Goal: Information Seeking & Learning: Learn about a topic

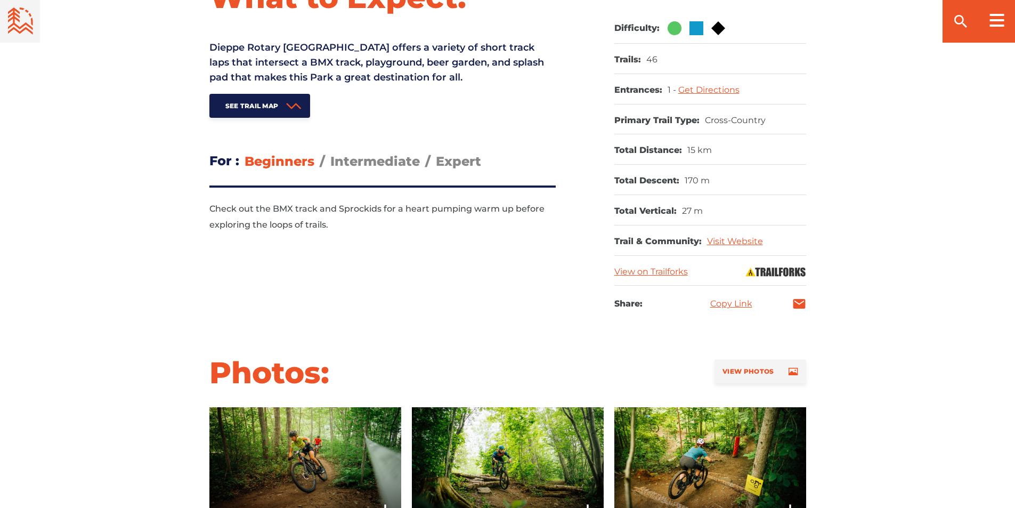
scroll to position [480, 0]
click at [385, 165] on span "Intermediate" at bounding box center [375, 161] width 90 height 15
click at [330, 153] on input "Intermediate" at bounding box center [330, 153] width 0 height 0
click at [472, 165] on span "Expert" at bounding box center [458, 161] width 45 height 15
click at [436, 153] on input "Expert" at bounding box center [436, 153] width 0 height 0
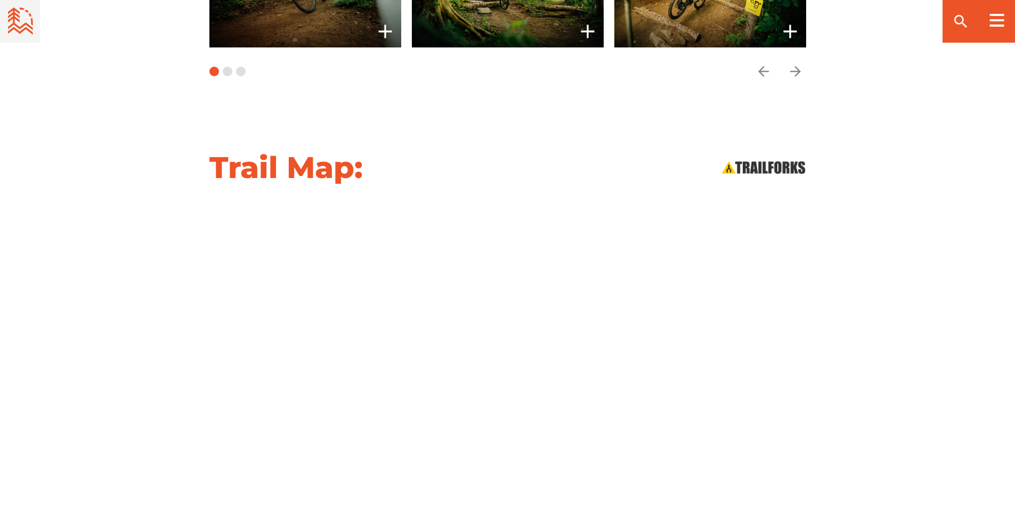
scroll to position [1119, 0]
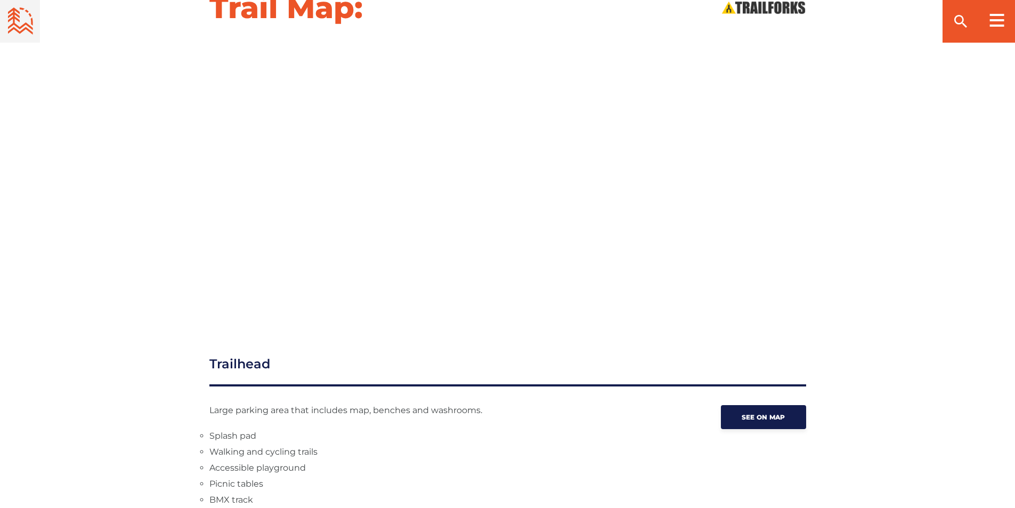
click at [104, 96] on div "Trail Map:" at bounding box center [507, 150] width 1015 height 323
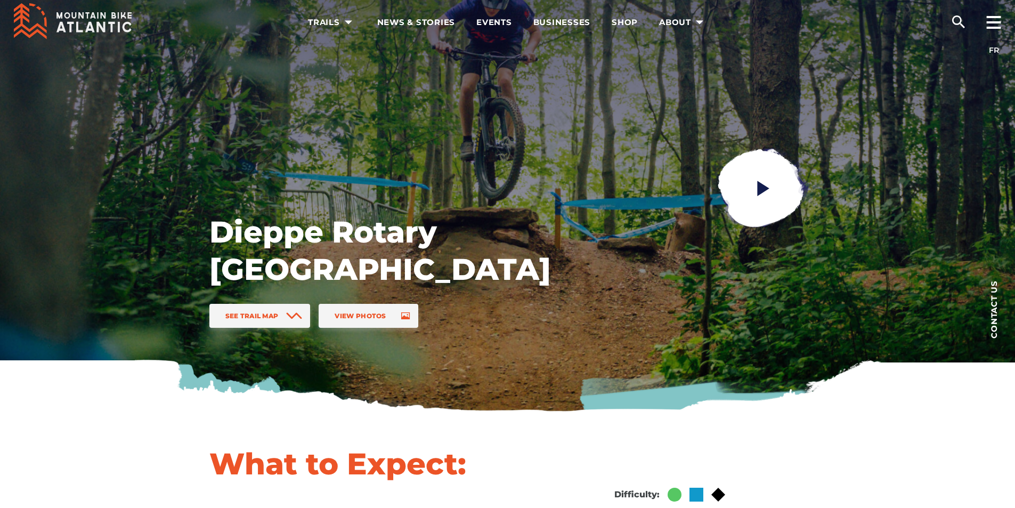
scroll to position [0, 0]
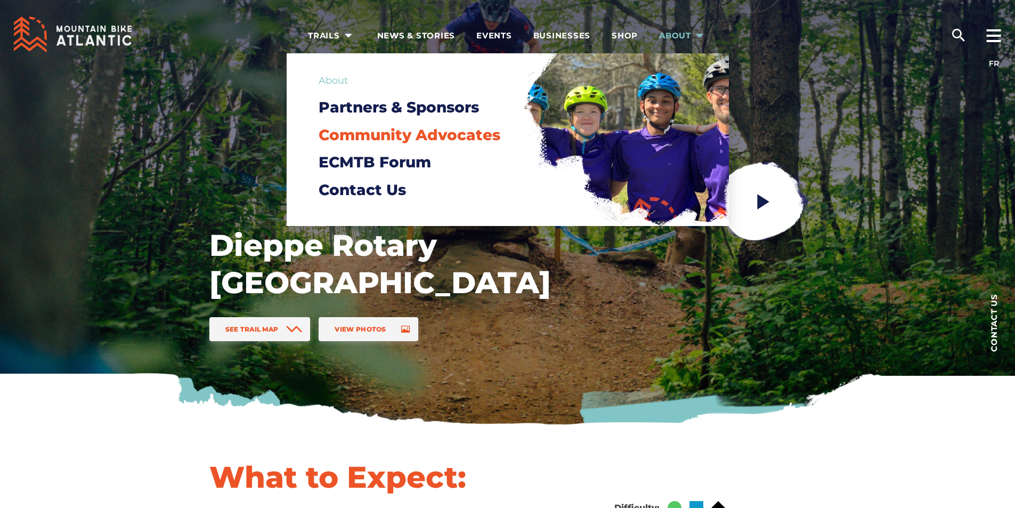
click at [447, 133] on span "Community Advocates" at bounding box center [410, 135] width 182 height 18
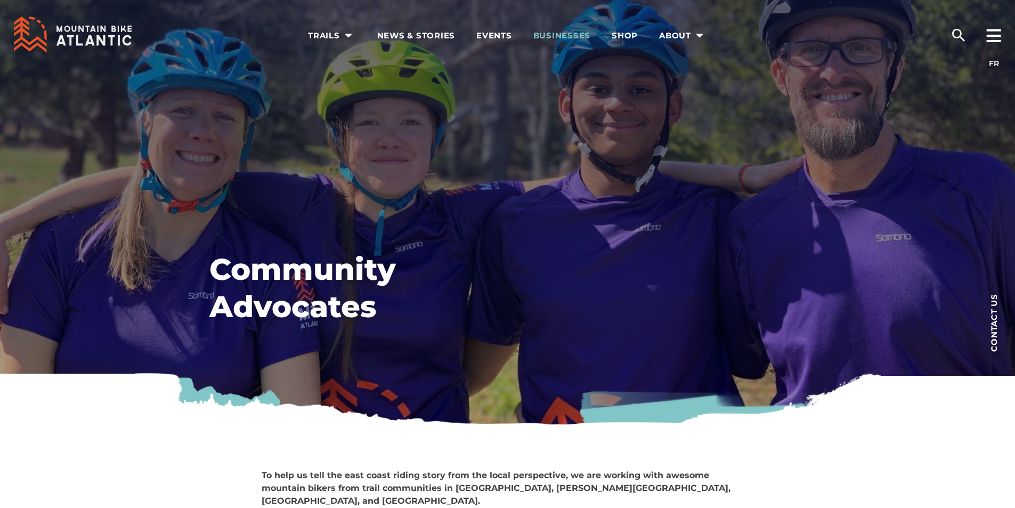
click at [558, 36] on span "Businesses" at bounding box center [563, 35] width 58 height 11
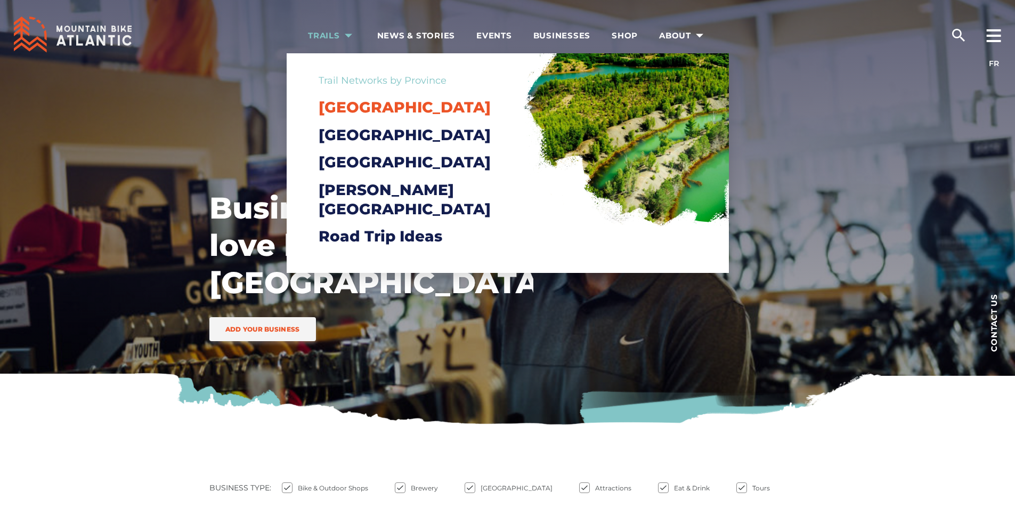
click at [378, 108] on span "[GEOGRAPHIC_DATA]" at bounding box center [405, 107] width 172 height 18
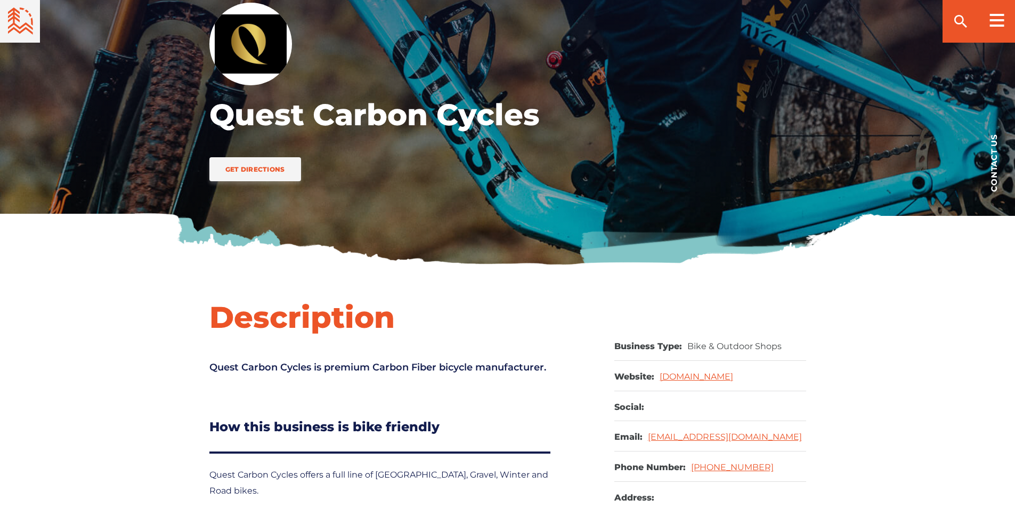
scroll to position [320, 0]
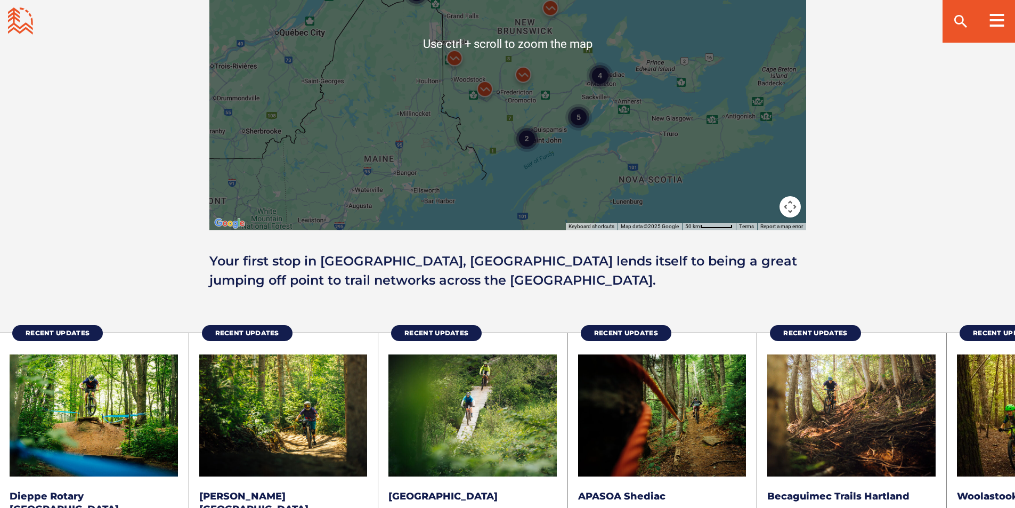
scroll to position [959, 0]
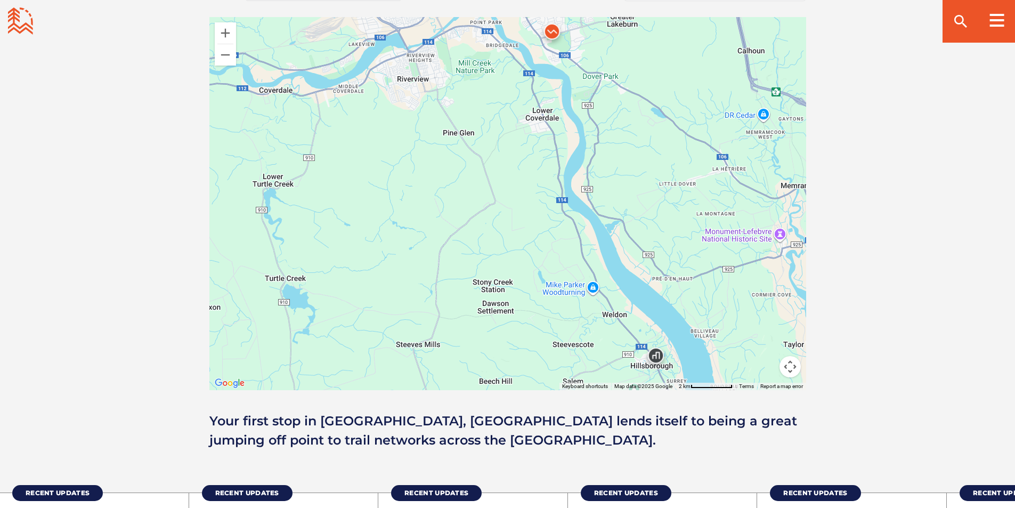
click at [655, 359] on img at bounding box center [656, 358] width 32 height 32
